Goal: Check status: Check status

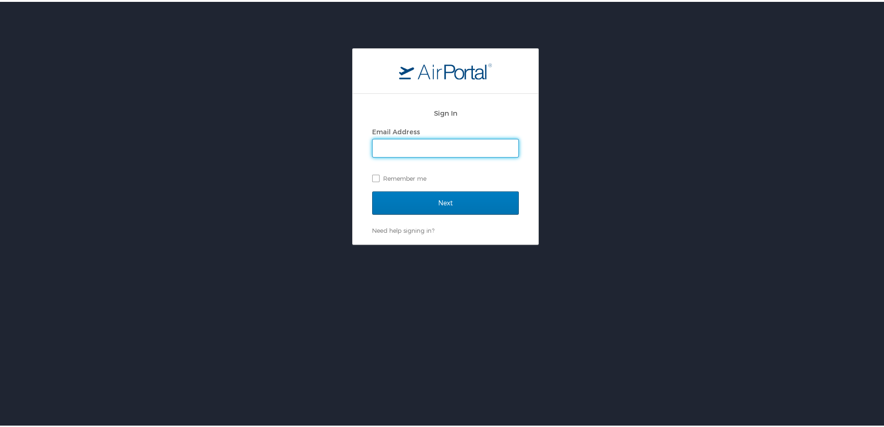
type input "susan.moon@cbtravel.com"
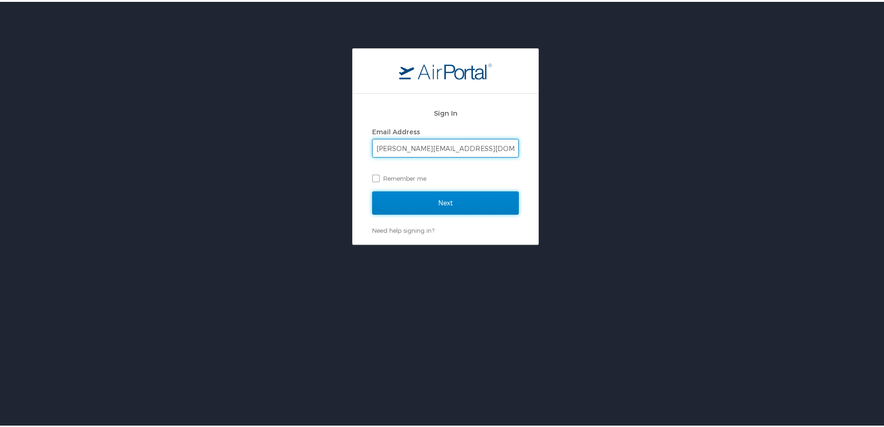
click at [408, 199] on input "Next" at bounding box center [445, 200] width 147 height 23
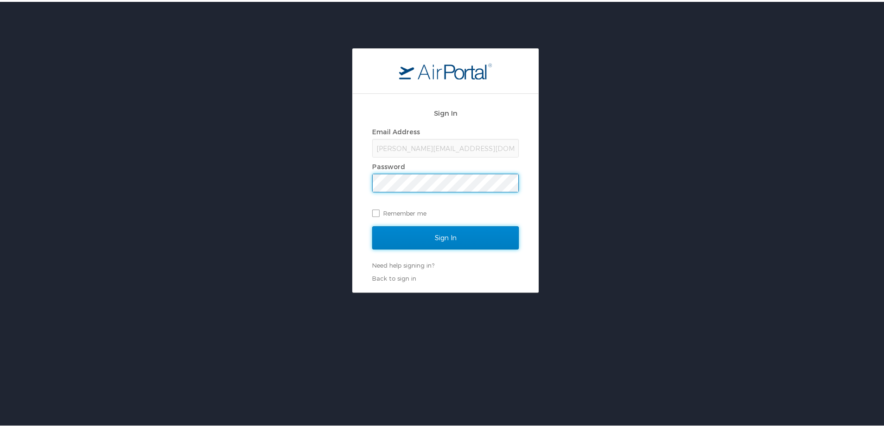
click at [407, 232] on input "Sign In" at bounding box center [445, 235] width 147 height 23
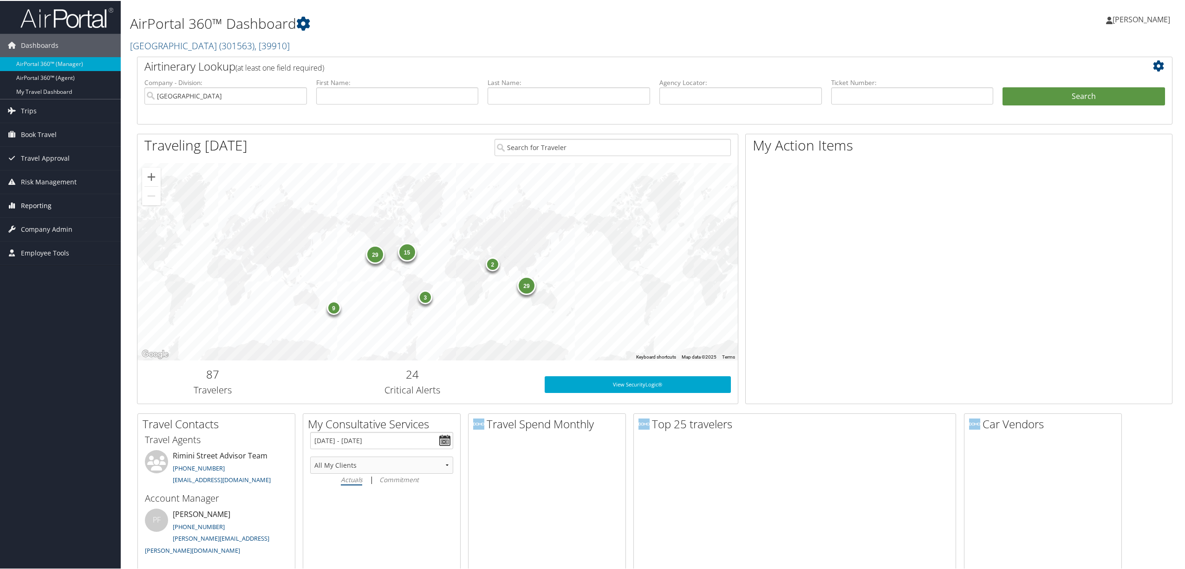
click at [34, 198] on span "Reporting" at bounding box center [36, 204] width 31 height 23
